Goal: Go to known website: Go to known website

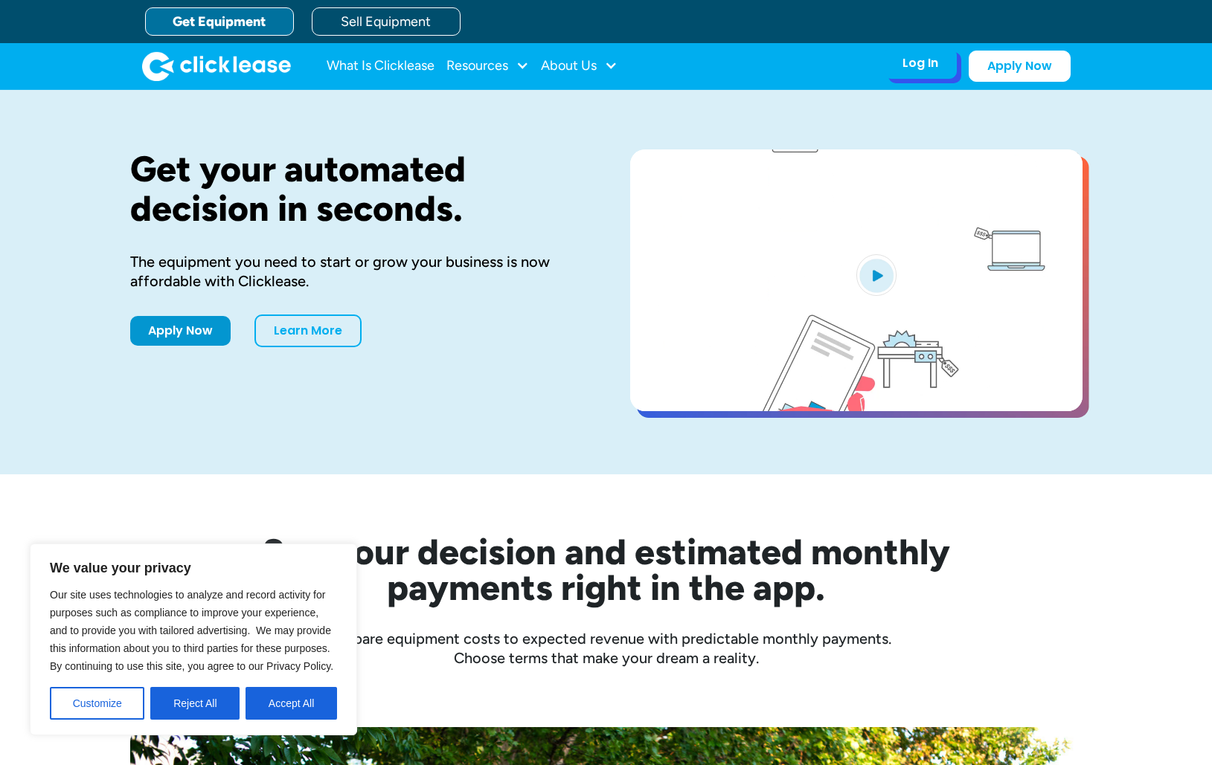
click at [922, 74] on div "Log In Account login I use Clicklease to get my equipment Partner Portal I offe…" at bounding box center [920, 63] width 73 height 31
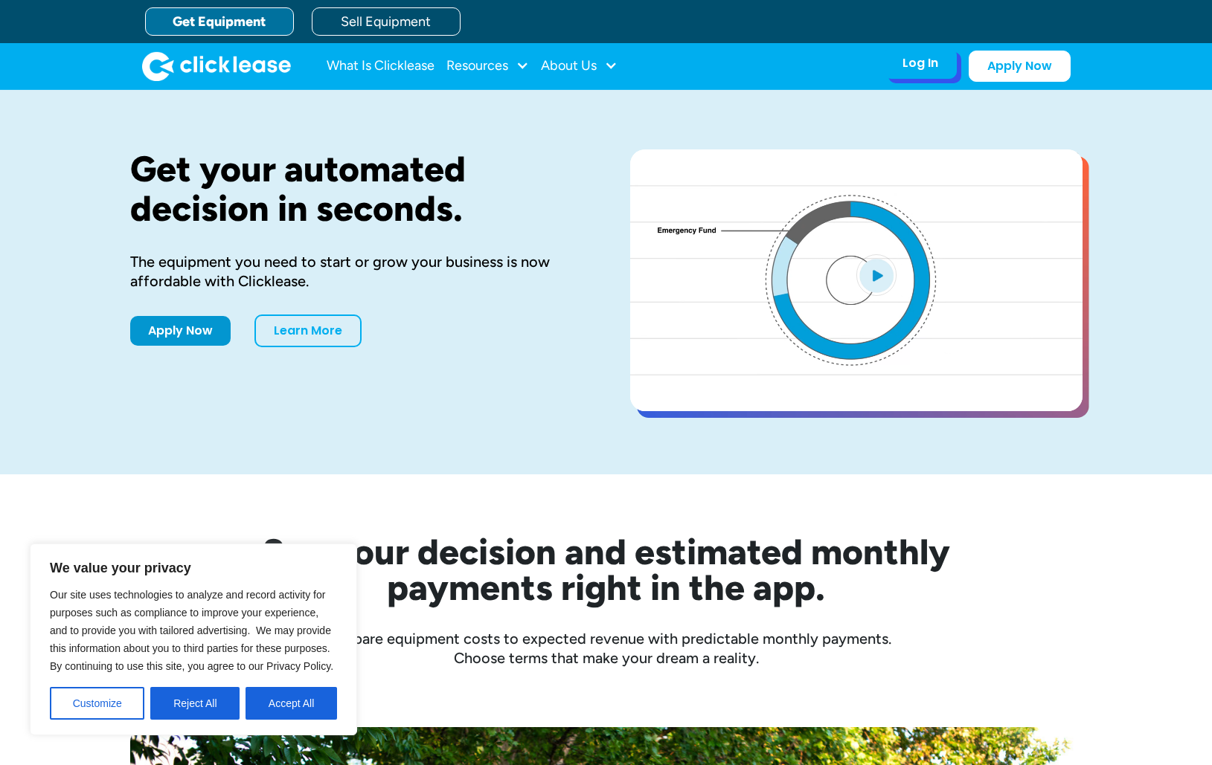
click at [916, 65] on div "Log In" at bounding box center [920, 63] width 36 height 15
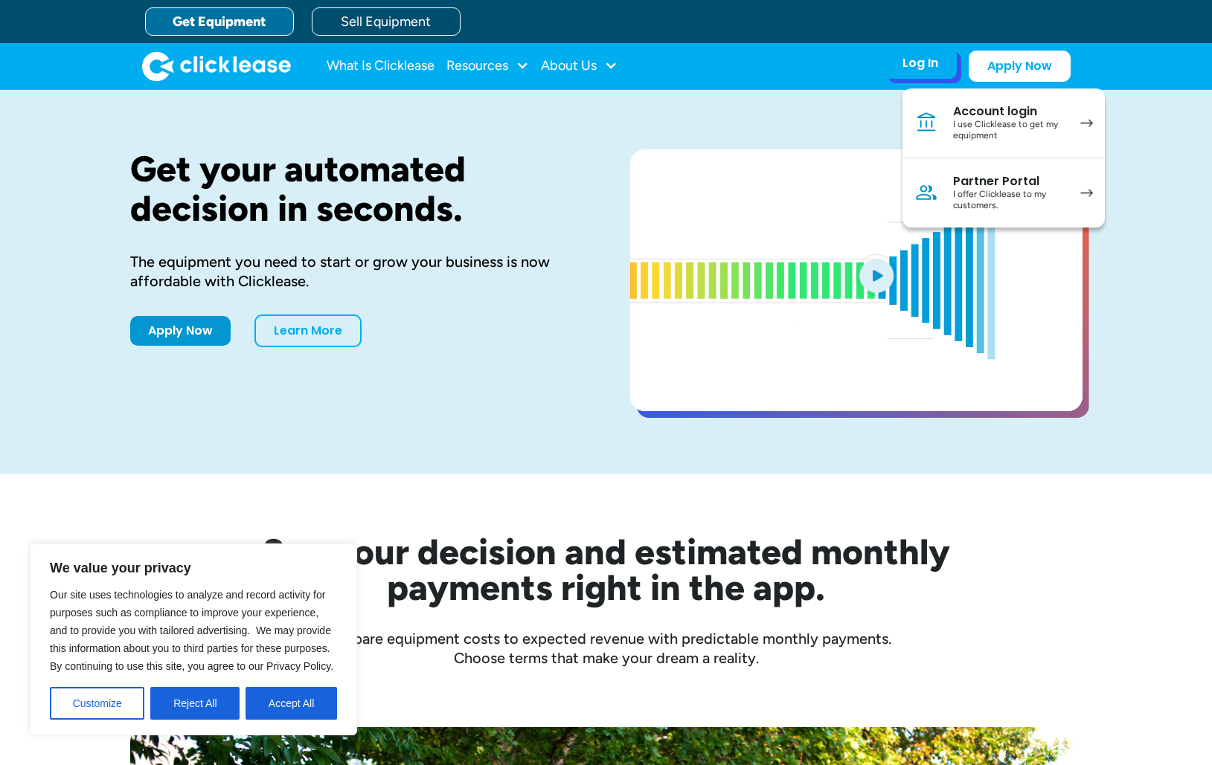
click at [1045, 187] on div "Partner Portal" at bounding box center [1009, 181] width 112 height 15
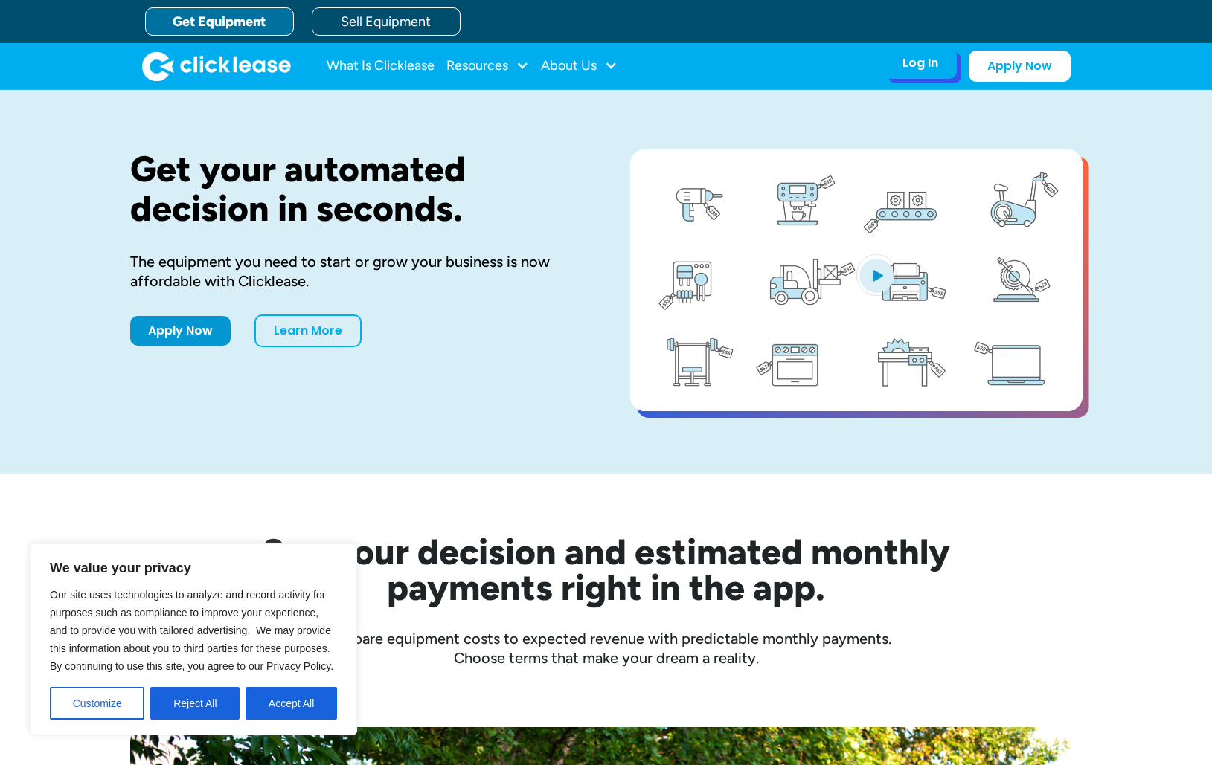
drag, startPoint x: 922, startPoint y: 68, endPoint x: 938, endPoint y: 73, distance: 16.5
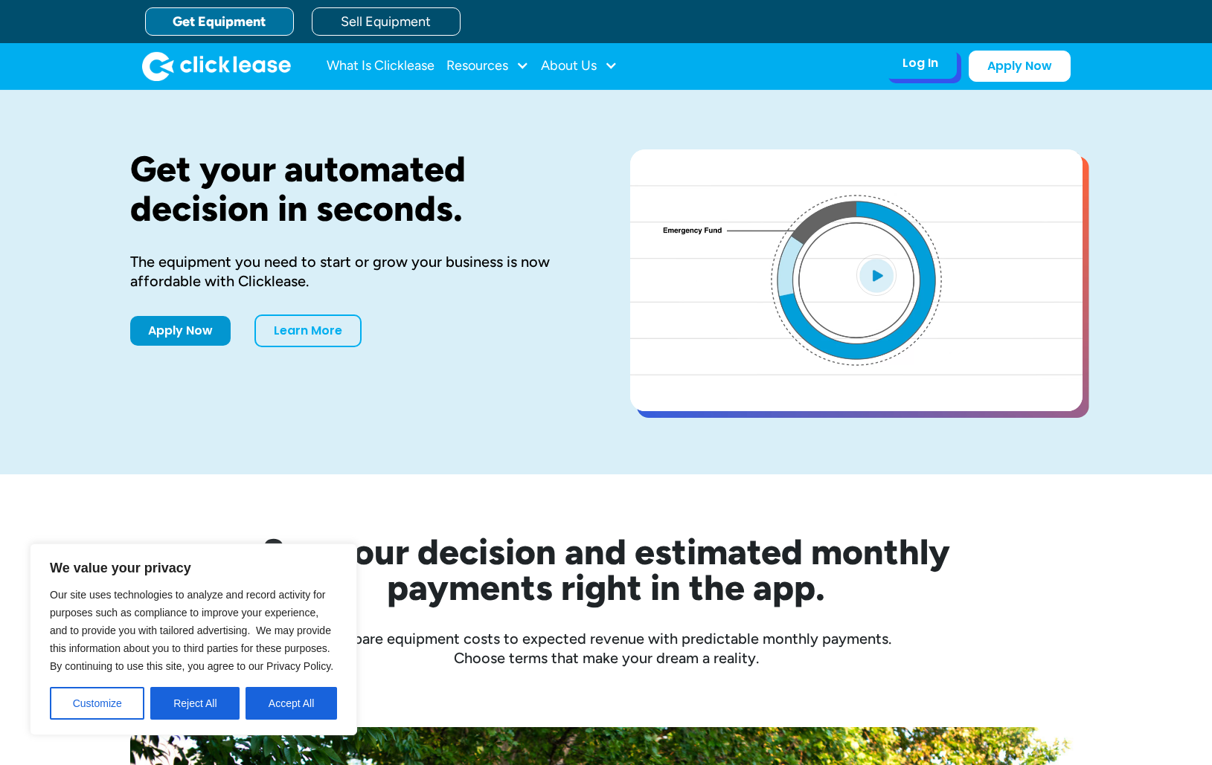
click at [922, 68] on div "Log In" at bounding box center [920, 63] width 36 height 15
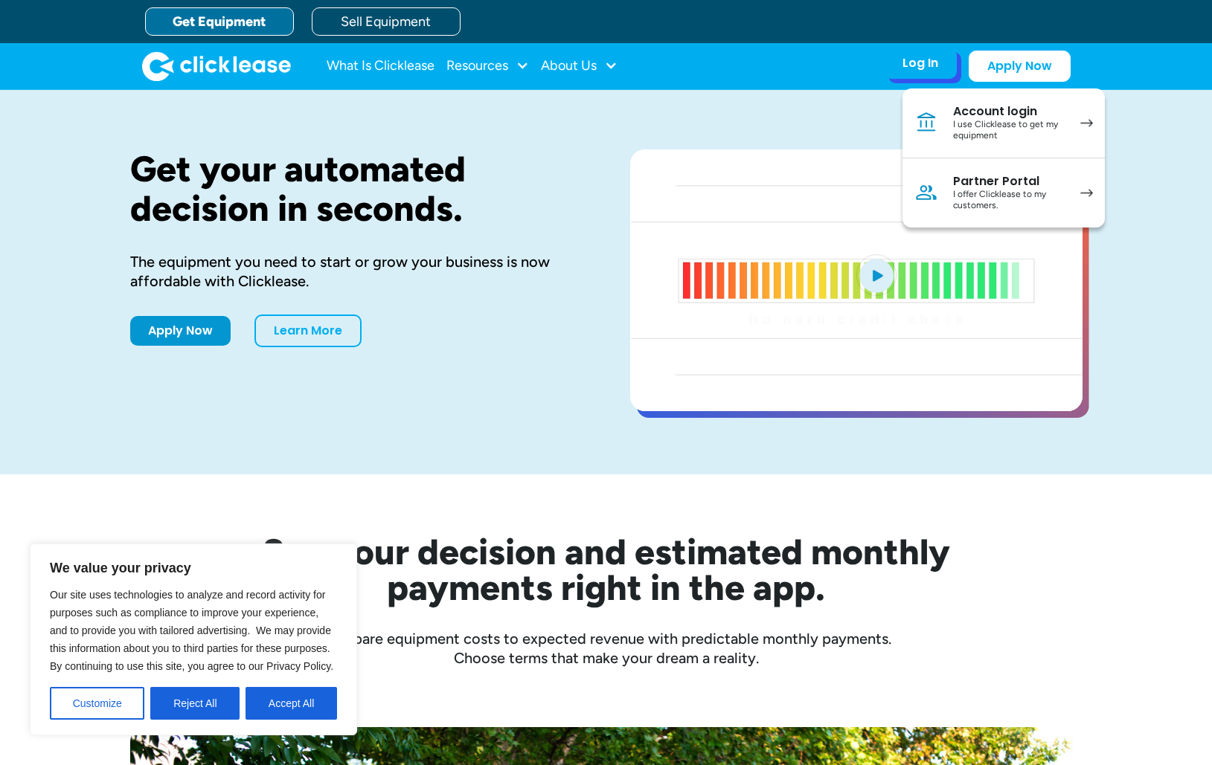
click at [988, 187] on div "Partner Portal" at bounding box center [1009, 181] width 112 height 15
